Goal: Task Accomplishment & Management: Use online tool/utility

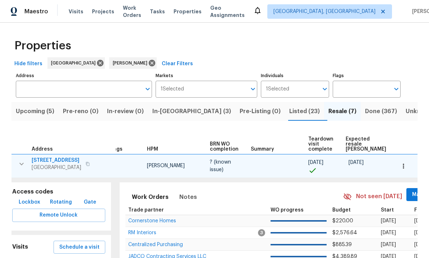
click at [290, 111] on span "Listed (23)" at bounding box center [305, 111] width 31 height 10
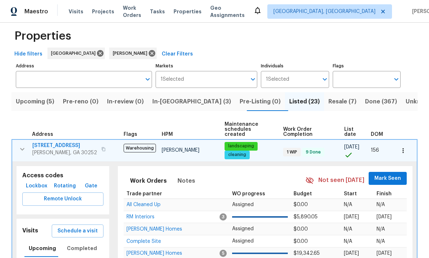
scroll to position [12, 0]
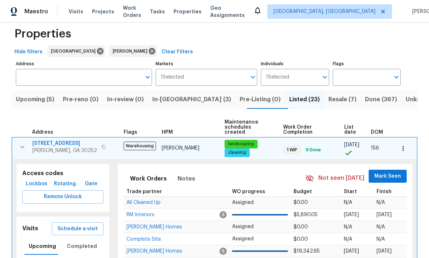
click at [22, 144] on icon "button" at bounding box center [22, 146] width 9 height 9
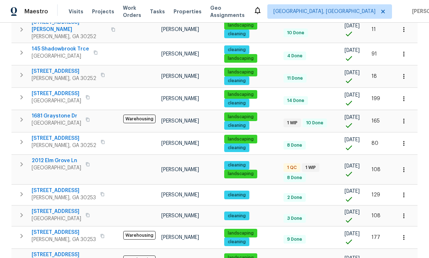
scroll to position [422, 0]
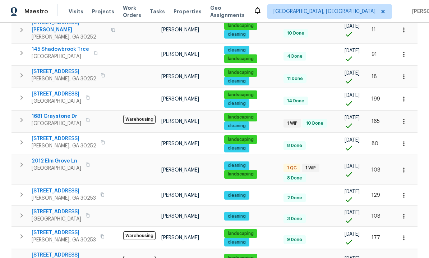
click at [46, 251] on span "46 Norman Rd" at bounding box center [69, 258] width 75 height 14
click at [60, 157] on span "2012 Elm Grove Ln" at bounding box center [57, 160] width 50 height 7
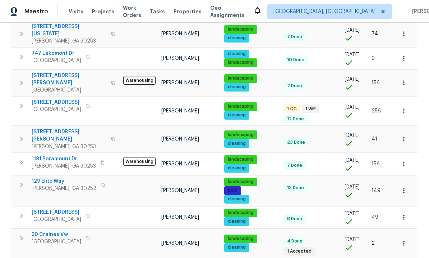
scroll to position [149, 0]
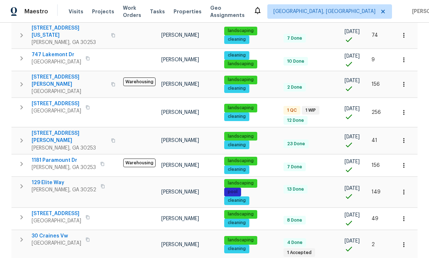
click at [59, 100] on span "60 Hammock Dr" at bounding box center [57, 103] width 50 height 7
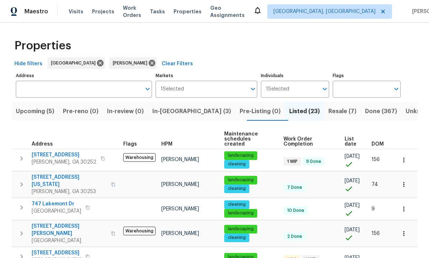
scroll to position [0, 0]
click at [64, 151] on span "[STREET_ADDRESS]" at bounding box center [64, 154] width 65 height 7
click at [22, 156] on icon "button" at bounding box center [21, 158] width 9 height 9
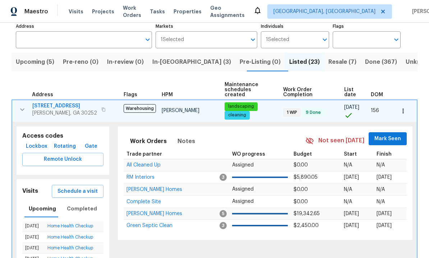
scroll to position [58, 0]
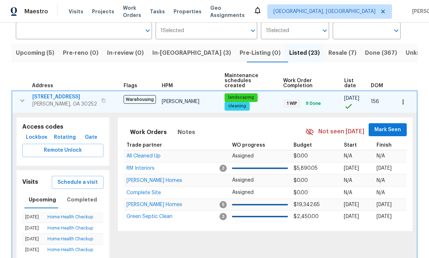
click at [83, 181] on span "Schedule a visit" at bounding box center [78, 182] width 40 height 9
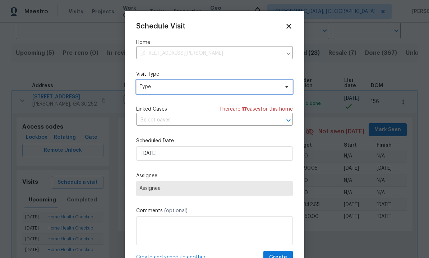
click at [174, 85] on span "Type" at bounding box center [210, 86] width 140 height 7
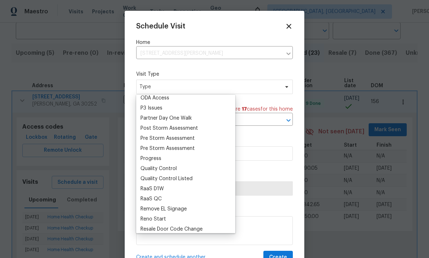
scroll to position [0, 0]
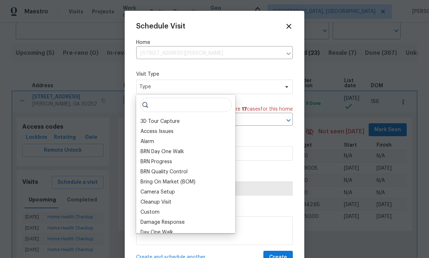
click at [169, 158] on div "BRN Progress" at bounding box center [157, 161] width 32 height 7
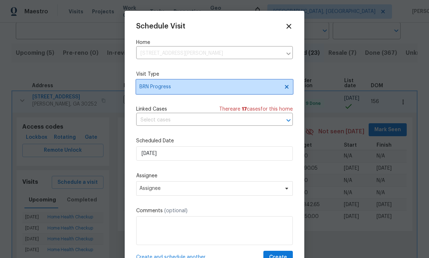
click at [184, 90] on span "BRN Progress" at bounding box center [210, 86] width 140 height 7
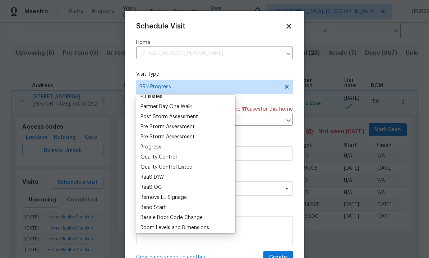
scroll to position [432, 0]
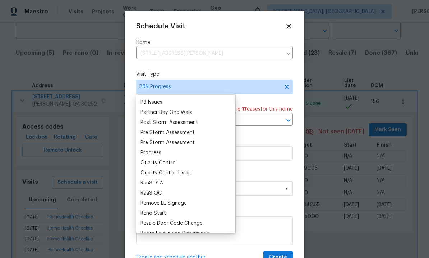
click at [165, 152] on div "Progress" at bounding box center [185, 152] width 95 height 10
click at [168, 151] on div "Progress" at bounding box center [185, 152] width 95 height 10
click at [161, 154] on div "Progress" at bounding box center [151, 152] width 21 height 7
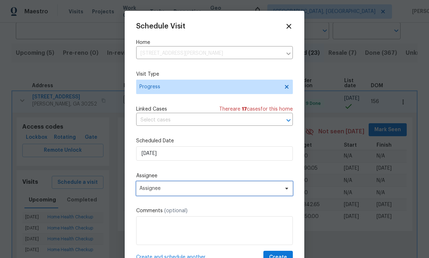
click at [175, 190] on span "Assignee" at bounding box center [210, 188] width 141 height 6
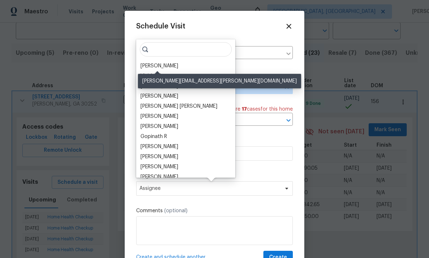
click at [174, 63] on div "[PERSON_NAME]" at bounding box center [160, 65] width 38 height 7
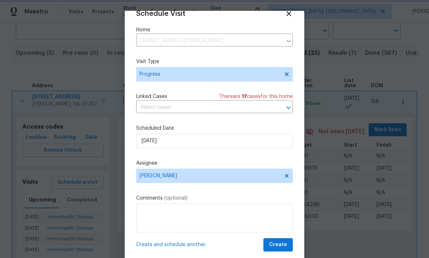
scroll to position [14, 0]
click at [281, 242] on span "Create" at bounding box center [278, 244] width 18 height 9
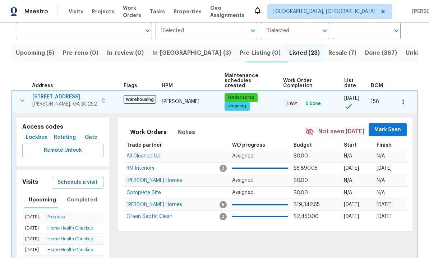
click at [73, 146] on span "Remote Unlock" at bounding box center [63, 150] width 70 height 9
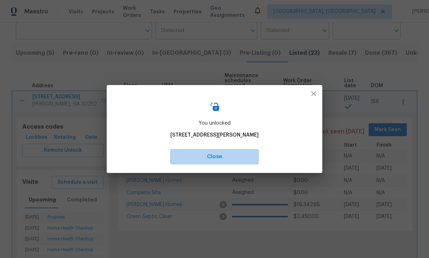
click at [225, 158] on span "Close" at bounding box center [214, 156] width 73 height 9
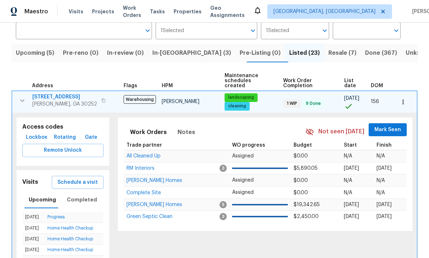
click at [60, 93] on span "[STREET_ADDRESS]" at bounding box center [64, 96] width 65 height 7
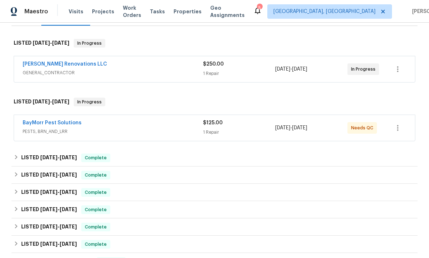
scroll to position [115, 0]
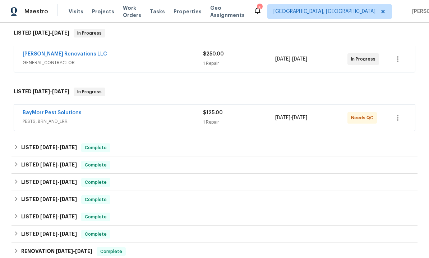
click at [59, 49] on div "Aseem Renovations LLC GENERAL_CONTRACTOR $250.00 1 Repair 8/14/2025 - 8/18/2025…" at bounding box center [214, 59] width 401 height 26
click at [56, 52] on link "Aseem Renovations LLC" at bounding box center [65, 53] width 85 height 5
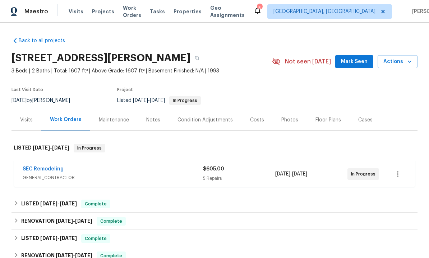
click at [416, 85] on section "[STREET_ADDRESS][PERSON_NAME] 3 Beds | 2 Baths | Total: 1607 ft² | Above Grade:…" at bounding box center [215, 79] width 406 height 60
click at [154, 122] on div "Notes" at bounding box center [153, 119] width 14 height 7
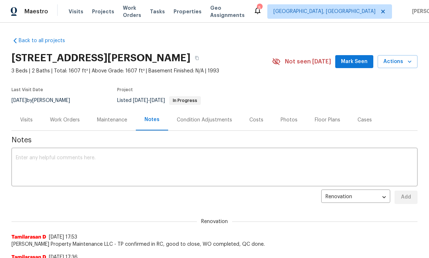
scroll to position [0, 0]
click at [96, 160] on textarea at bounding box center [215, 167] width 398 height 25
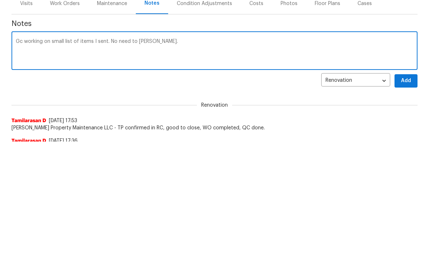
type textarea "Gc working on small list of items I sent. No need to [PERSON_NAME]."
click at [413, 190] on button "Add" at bounding box center [406, 196] width 23 height 13
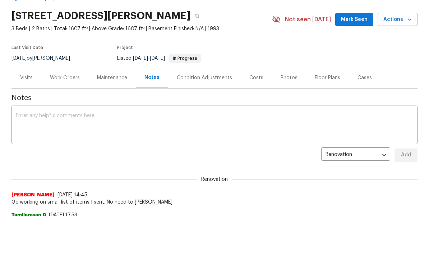
scroll to position [42, 0]
click at [25, 77] on div "Visits" at bounding box center [26, 77] width 13 height 7
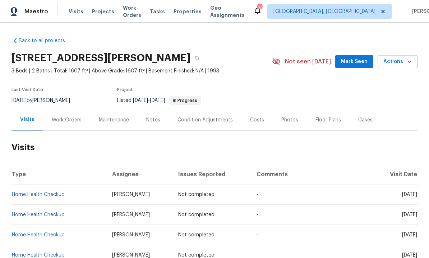
click at [63, 118] on div "Work Orders" at bounding box center [67, 119] width 30 height 7
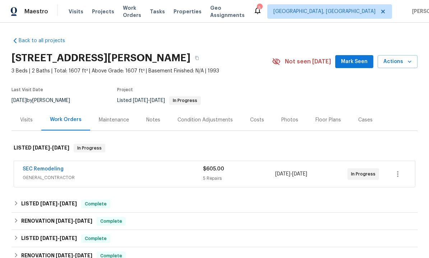
click at [57, 169] on link "SEC Remodeling" at bounding box center [43, 168] width 41 height 5
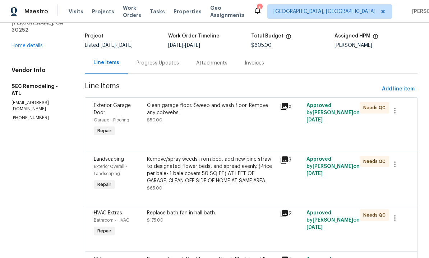
scroll to position [43, 0]
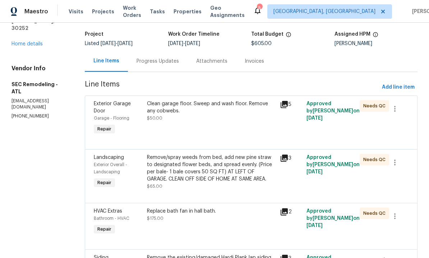
click at [230, 118] on div "Clean garage floor. Sweep and wash floor. Remove any cobwebs. $50.00" at bounding box center [211, 111] width 129 height 22
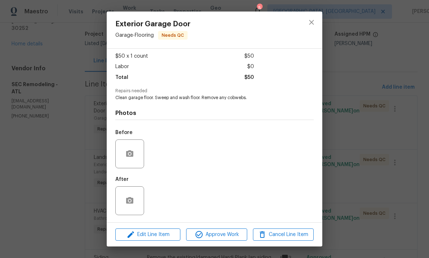
scroll to position [40, 0]
click at [216, 237] on span "Approve Work" at bounding box center [216, 234] width 56 height 9
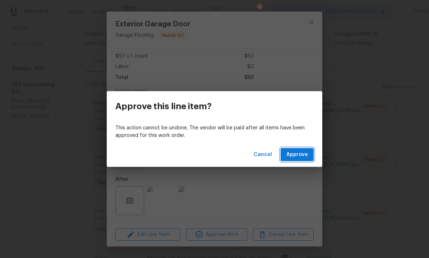
click at [301, 148] on button "Approve" at bounding box center [297, 154] width 33 height 13
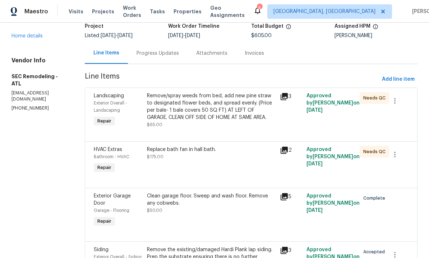
scroll to position [50, 0]
click at [221, 160] on div "Replace bath fan in hall bath. $175.00" at bounding box center [211, 153] width 129 height 14
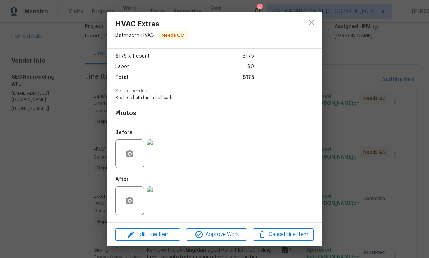
scroll to position [40, 0]
click at [282, 237] on span "Cancel Line Item" at bounding box center [283, 234] width 56 height 9
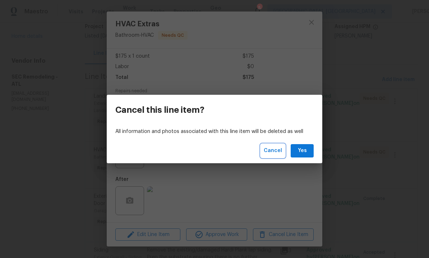
click at [274, 152] on span "Cancel" at bounding box center [273, 150] width 18 height 9
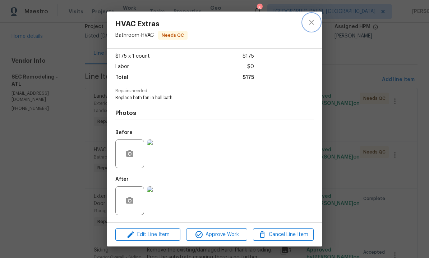
click at [314, 19] on icon "close" at bounding box center [312, 22] width 9 height 9
